Goal: Task Accomplishment & Management: Manage account settings

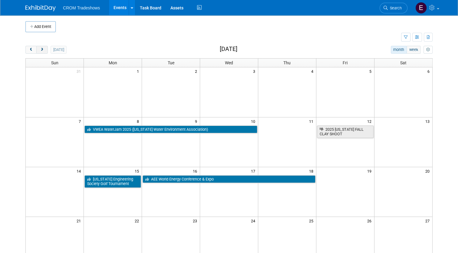
click at [43, 51] on button "next" at bounding box center [41, 50] width 11 height 8
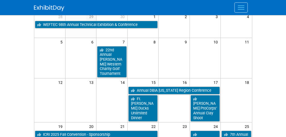
scroll to position [55, 0]
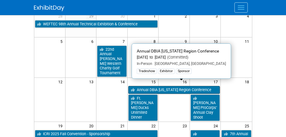
click at [174, 86] on link "Annual DBIA [US_STATE] Region Conference" at bounding box center [174, 90] width 92 height 8
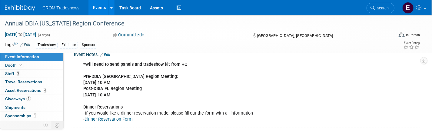
scroll to position [131, 0]
click at [110, 54] on link "Edit" at bounding box center [105, 54] width 10 height 4
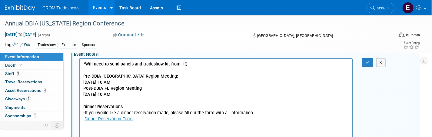
scroll to position [0, 0]
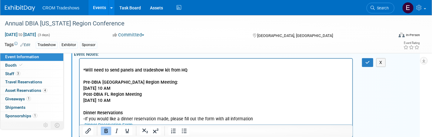
click at [83, 63] on p "Rich Text Area. Press ALT-0 for help." at bounding box center [216, 64] width 266 height 6
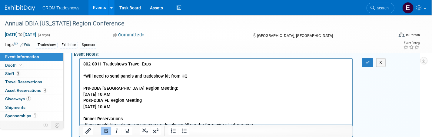
click at [83, 63] on body "802-8011 Tradeshows Travel Exps *Will need to send panels and tradeshow kit fro…" at bounding box center [216, 97] width 266 height 73
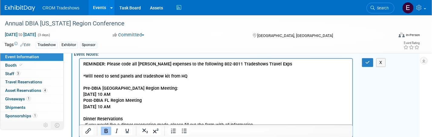
click at [138, 64] on b "REMINDER: Please code all tavel expenses to the following 802-8011 Tradeshows T…" at bounding box center [187, 63] width 209 height 5
click at [137, 64] on b "REMINDER: Please code all travel expenses to the following 802-8011 Tradeshows …" at bounding box center [176, 63] width 187 height 5
click at [192, 63] on b "REMINDER: Please code all tradeshow travel expenses to the following 802-8011 T…" at bounding box center [187, 63] width 208 height 5
click at [189, 63] on b "REMINDER: Please code all tradeshow travel expenses to the following 802-8011 T…" at bounding box center [187, 63] width 208 height 5
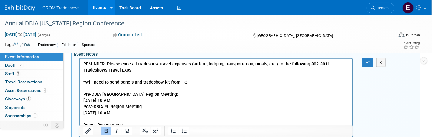
drag, startPoint x: 406, startPoint y: 113, endPoint x: 307, endPoint y: 64, distance: 110.9
click at [285, 64] on b "REMINDER: Please code all tradeshow travel expenses (airfare, lodging, transpor…" at bounding box center [206, 66] width 246 height 11
click at [285, 65] on b "REMINDER: Please code all tradeshow travel expenses (airfare, lodging, transpor…" at bounding box center [211, 66] width 256 height 11
click at [285, 64] on b "REMINDER: Please code all tradeshow travel expenses (airfare, lodging, transpor…" at bounding box center [211, 66] width 256 height 11
click at [185, 69] on p "Account Code: 802-8011 Tradeshows Travel Exps" at bounding box center [216, 70] width 266 height 6
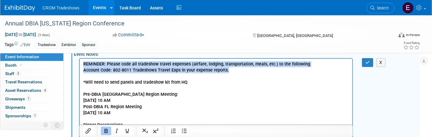
drag, startPoint x: 227, startPoint y: 70, endPoint x: 83, endPoint y: 60, distance: 144.8
click at [83, 60] on html "REMINDER: Please code all tradeshow travel expenses (airfare, lodging, transpor…" at bounding box center [215, 99] width 273 height 81
copy body "REMINDER: Please code all tradeshow travel expenses (airfare, lodging, transpor…"
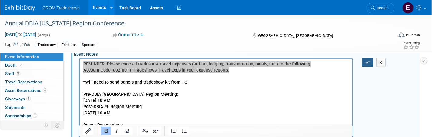
click at [285, 61] on button "button" at bounding box center [367, 62] width 11 height 9
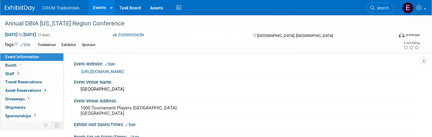
click at [97, 8] on link "Events" at bounding box center [99, 7] width 22 height 15
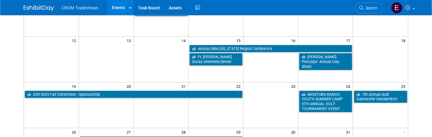
scroll to position [130, 0]
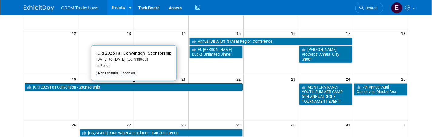
click at [199, 88] on link "ICRI 2025 Fall Convention - Sponsorship" at bounding box center [134, 87] width 218 height 8
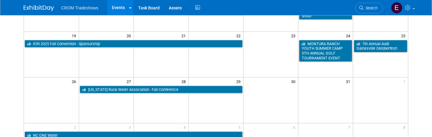
scroll to position [175, 0]
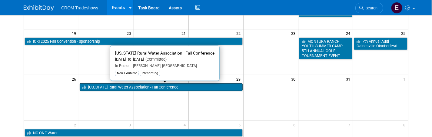
click at [187, 88] on link "[US_STATE] Rural Water Association - Fall Conference" at bounding box center [161, 87] width 163 height 8
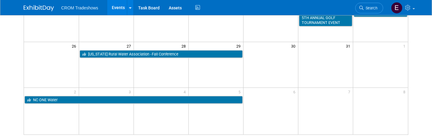
scroll to position [218, 0]
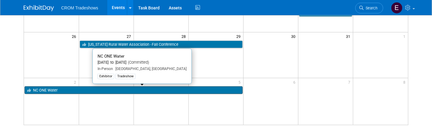
click at [128, 88] on link "NC ONE Water" at bounding box center [134, 90] width 218 height 8
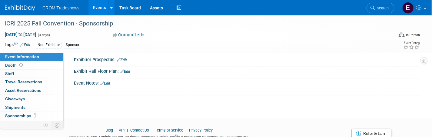
scroll to position [102, 0]
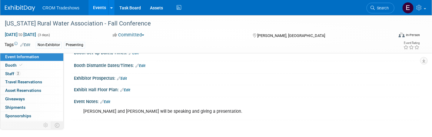
scroll to position [84, 0]
click at [110, 99] on link "Edit" at bounding box center [105, 101] width 10 height 4
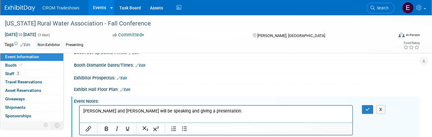
scroll to position [0, 0]
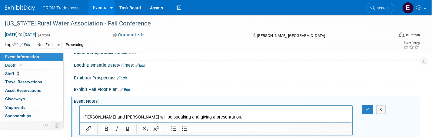
click at [85, 110] on p "Rich Text Area. Press ALT-0 for help." at bounding box center [216, 111] width 266 height 6
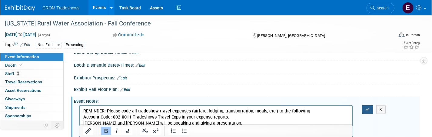
click at [363, 108] on button "button" at bounding box center [367, 109] width 11 height 9
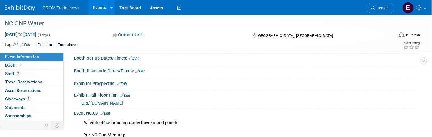
scroll to position [79, 0]
click at [110, 111] on link "Edit" at bounding box center [105, 113] width 10 height 4
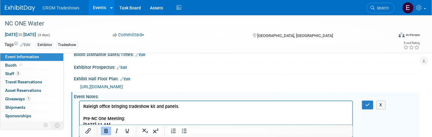
scroll to position [98, 0]
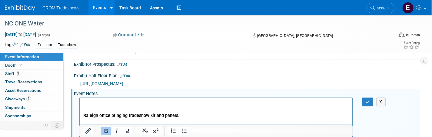
click at [84, 103] on p "Rich Text Area. Press ALT-0 for help." at bounding box center [216, 103] width 266 height 6
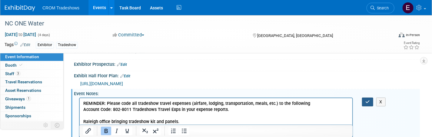
click at [366, 103] on icon "button" at bounding box center [367, 102] width 5 height 4
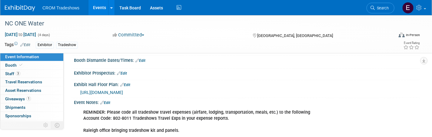
scroll to position [86, 0]
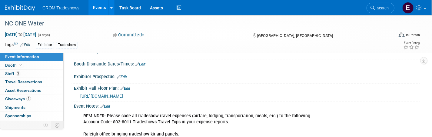
click at [103, 9] on link "Events" at bounding box center [99, 7] width 22 height 15
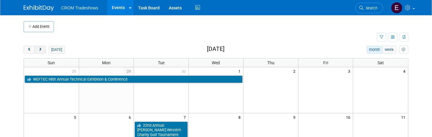
click at [41, 51] on span "next" at bounding box center [40, 50] width 5 height 4
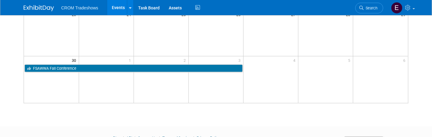
scroll to position [241, 0]
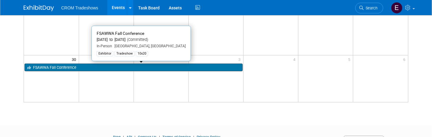
click at [199, 66] on link "FSAWWA Fall Conference" at bounding box center [134, 68] width 218 height 8
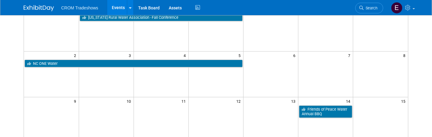
scroll to position [0, 0]
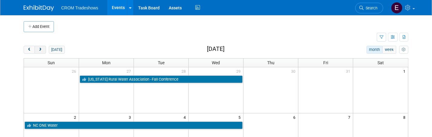
click at [44, 51] on button "next" at bounding box center [40, 50] width 11 height 8
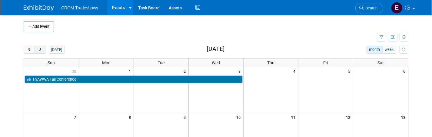
click at [39, 49] on span "next" at bounding box center [40, 50] width 5 height 4
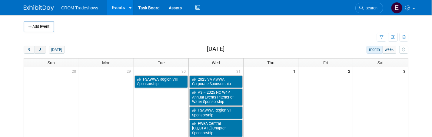
click at [41, 50] on span "next" at bounding box center [40, 50] width 5 height 4
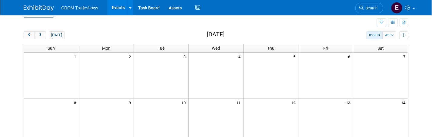
scroll to position [2, 0]
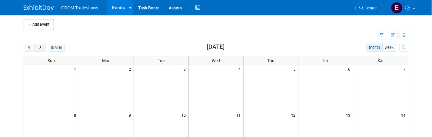
click at [41, 47] on span "next" at bounding box center [40, 48] width 5 height 4
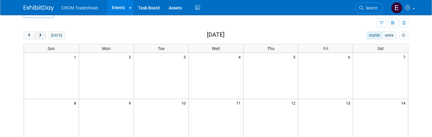
scroll to position [10, 0]
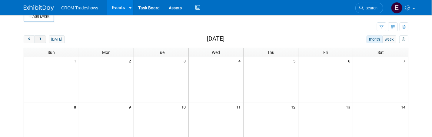
click at [42, 38] on span "next" at bounding box center [40, 40] width 5 height 4
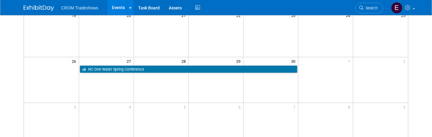
scroll to position [196, 0]
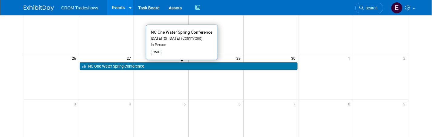
click at [137, 65] on link "NC One Water Spring Conference" at bounding box center [189, 66] width 218 height 8
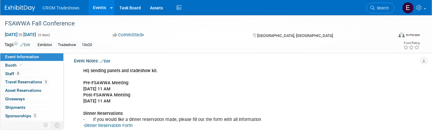
scroll to position [171, 0]
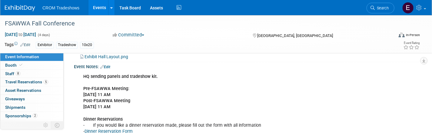
click at [109, 65] on link "Edit" at bounding box center [105, 67] width 10 height 4
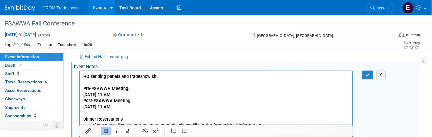
scroll to position [0, 0]
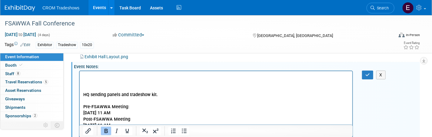
click at [86, 77] on p "Rich Text Area. Press ALT-0 for help." at bounding box center [216, 76] width 266 height 6
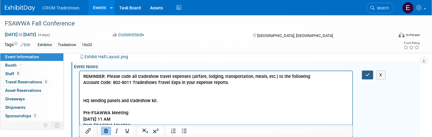
click at [367, 74] on icon "button" at bounding box center [367, 75] width 5 height 4
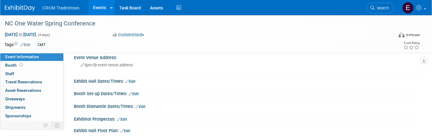
scroll to position [114, 0]
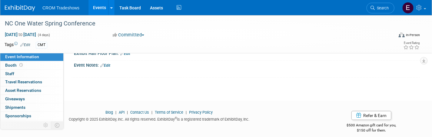
click at [106, 64] on link "Edit" at bounding box center [105, 65] width 10 height 4
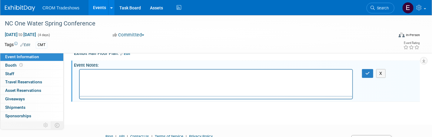
scroll to position [0, 0]
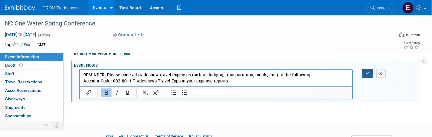
click at [365, 74] on button "button" at bounding box center [367, 73] width 11 height 9
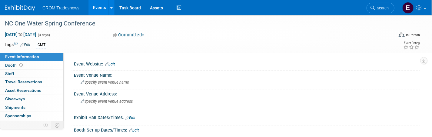
click at [94, 11] on link "Events" at bounding box center [99, 7] width 22 height 15
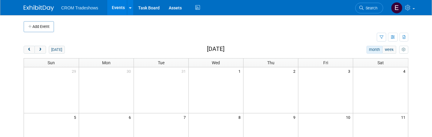
drag, startPoint x: 0, startPoint y: 0, endPoint x: 168, endPoint y: 31, distance: 171.2
click at [168, 31] on td at bounding box center [221, 26] width 335 height 11
click at [27, 49] on span "prev" at bounding box center [29, 50] width 5 height 4
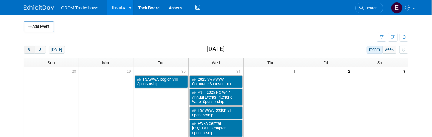
click at [27, 49] on span "prev" at bounding box center [29, 50] width 5 height 4
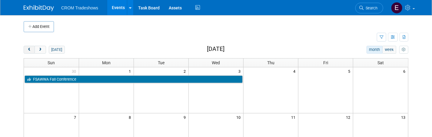
click at [27, 49] on span "prev" at bounding box center [29, 50] width 5 height 4
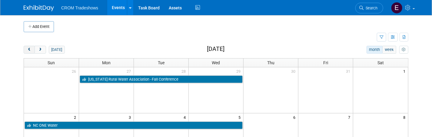
click at [27, 49] on span "prev" at bounding box center [29, 50] width 5 height 4
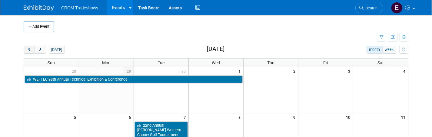
click at [27, 49] on span "prev" at bounding box center [29, 50] width 5 height 4
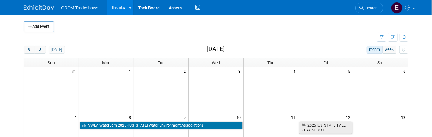
drag, startPoint x: 159, startPoint y: 73, endPoint x: 161, endPoint y: 28, distance: 44.3
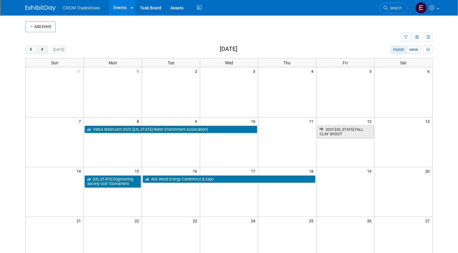
click at [40, 48] on span "next" at bounding box center [42, 50] width 5 height 4
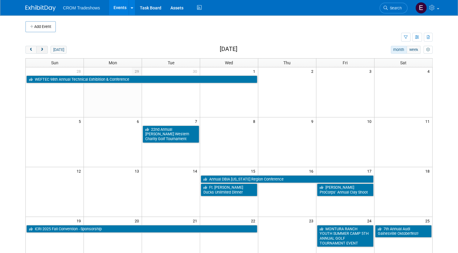
click at [40, 48] on span "next" at bounding box center [42, 50] width 5 height 4
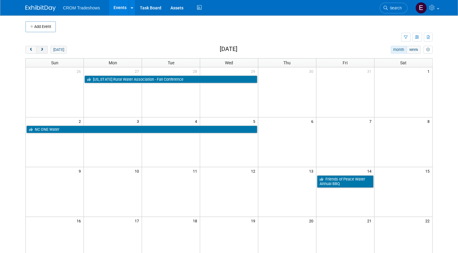
click at [40, 48] on span "next" at bounding box center [42, 50] width 5 height 4
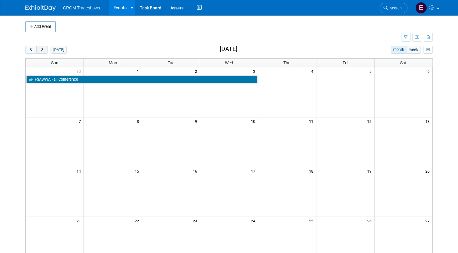
click at [40, 48] on span "next" at bounding box center [42, 50] width 5 height 4
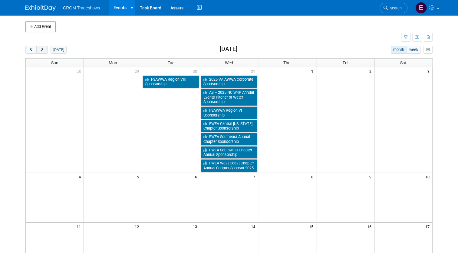
click at [40, 48] on span "next" at bounding box center [42, 50] width 5 height 4
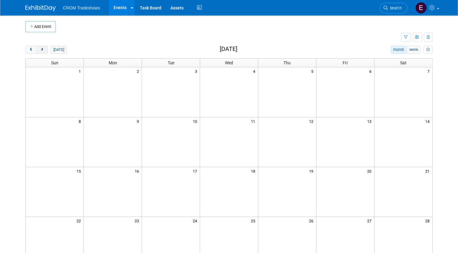
click at [40, 48] on span "next" at bounding box center [42, 50] width 5 height 4
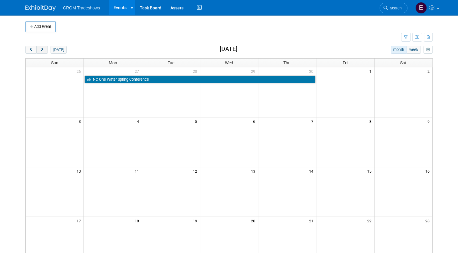
click at [40, 48] on span "next" at bounding box center [42, 50] width 5 height 4
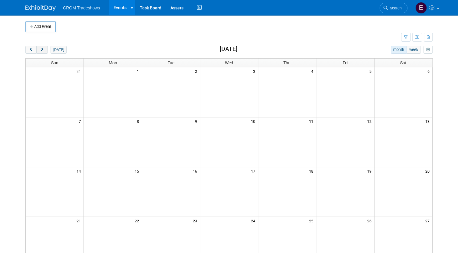
click at [40, 48] on span "next" at bounding box center [42, 50] width 5 height 4
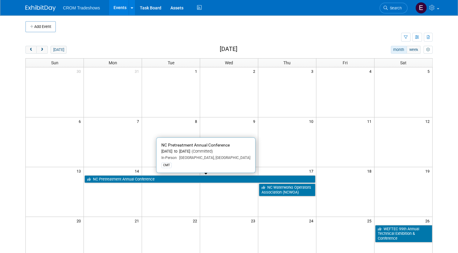
click at [172, 137] on td at bounding box center [171, 189] width 58 height 13
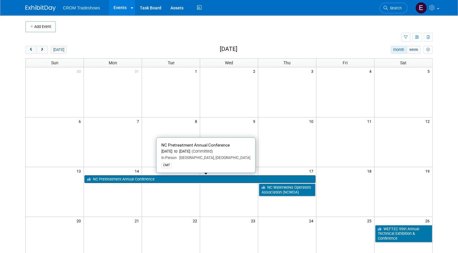
click at [172, 137] on link "NC Pretreatment Annual Conference" at bounding box center [199, 179] width 231 height 8
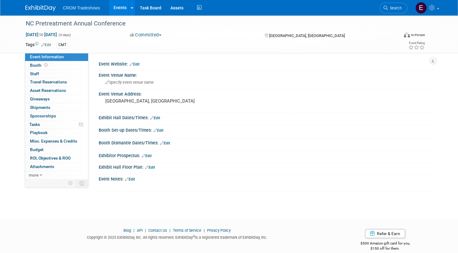
click at [128, 177] on link "Edit" at bounding box center [130, 179] width 10 height 4
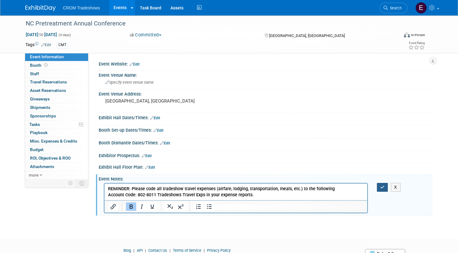
click at [385, 185] on icon "button" at bounding box center [382, 187] width 5 height 4
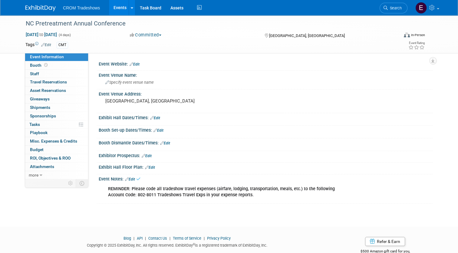
click at [115, 8] on link "Events" at bounding box center [120, 7] width 22 height 15
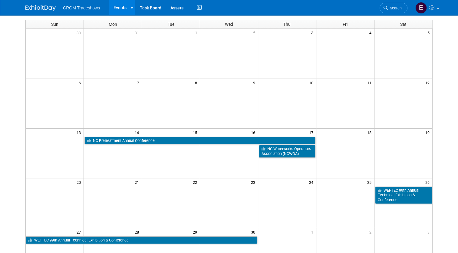
scroll to position [38, 0]
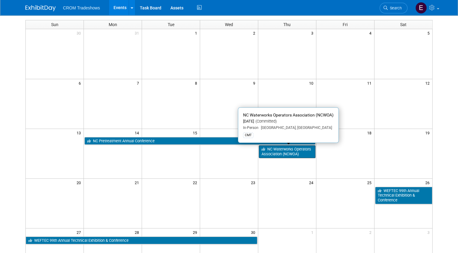
click at [294, 152] on link "NC Waterworks Operators Association (NCWOA)" at bounding box center [287, 151] width 57 height 12
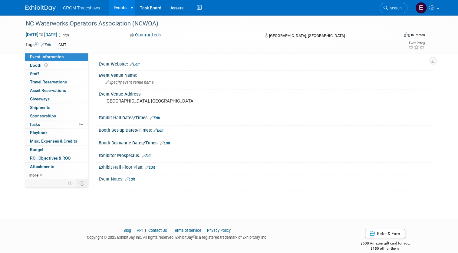
click at [132, 179] on link "Edit" at bounding box center [130, 179] width 10 height 4
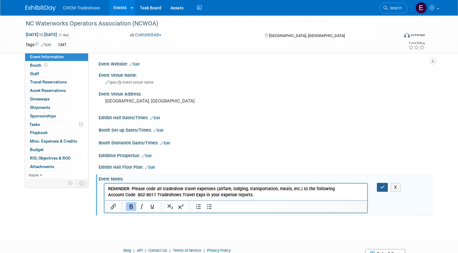
click at [384, 187] on icon "button" at bounding box center [382, 187] width 5 height 4
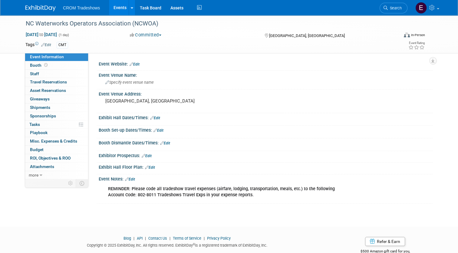
click at [111, 6] on link "Events" at bounding box center [120, 7] width 22 height 15
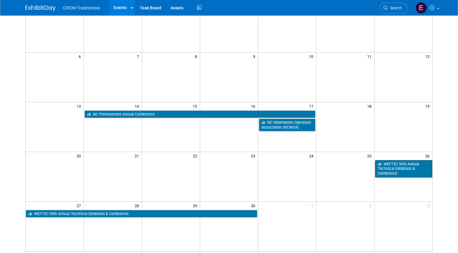
scroll to position [65, 0]
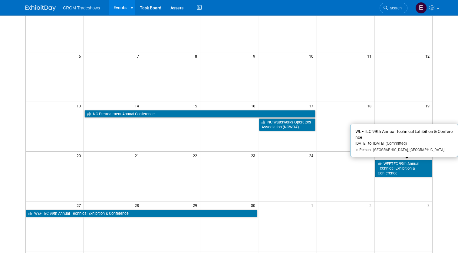
click at [398, 169] on link "WEFTEC 99th Annual Technical Exhibition & Conference" at bounding box center [403, 168] width 57 height 17
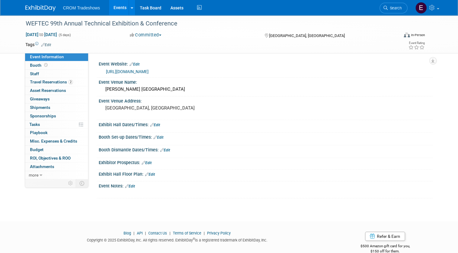
click at [129, 184] on link "Edit" at bounding box center [130, 186] width 10 height 4
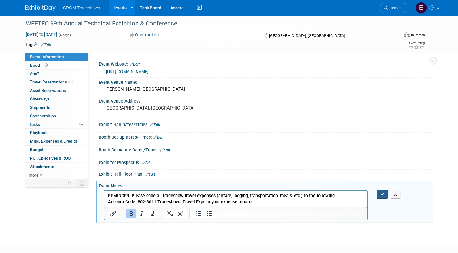
click at [385, 195] on icon "button" at bounding box center [382, 194] width 5 height 4
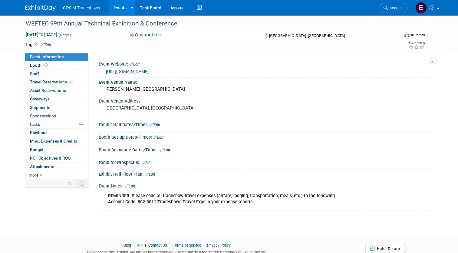
click at [110, 10] on link "Events" at bounding box center [120, 7] width 22 height 15
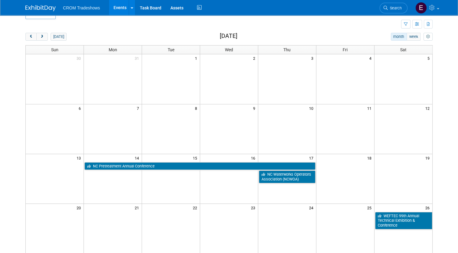
scroll to position [8, 0]
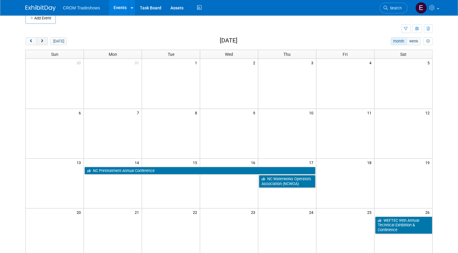
click at [40, 39] on span "next" at bounding box center [42, 41] width 5 height 4
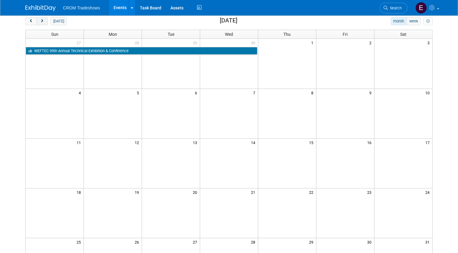
scroll to position [0, 0]
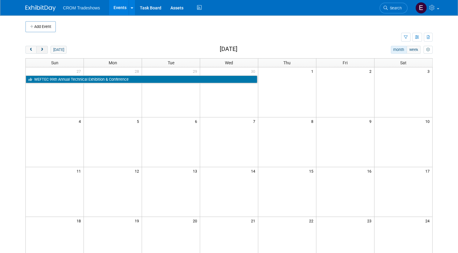
click at [40, 50] on span "next" at bounding box center [42, 50] width 5 height 4
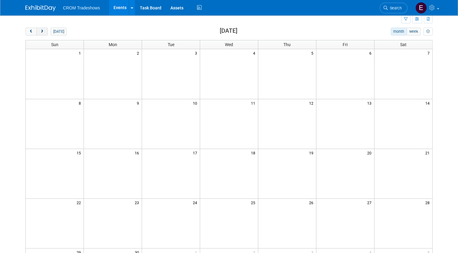
scroll to position [19, 0]
click at [40, 30] on span "next" at bounding box center [42, 31] width 5 height 4
click at [45, 10] on img at bounding box center [40, 8] width 30 height 6
